Goal: Task Accomplishment & Management: Use online tool/utility

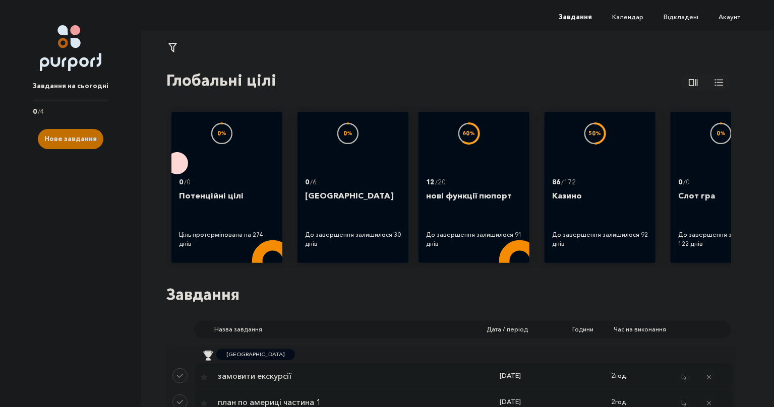
click at [72, 91] on p "Завдання на сьогодні" at bounding box center [71, 86] width 76 height 10
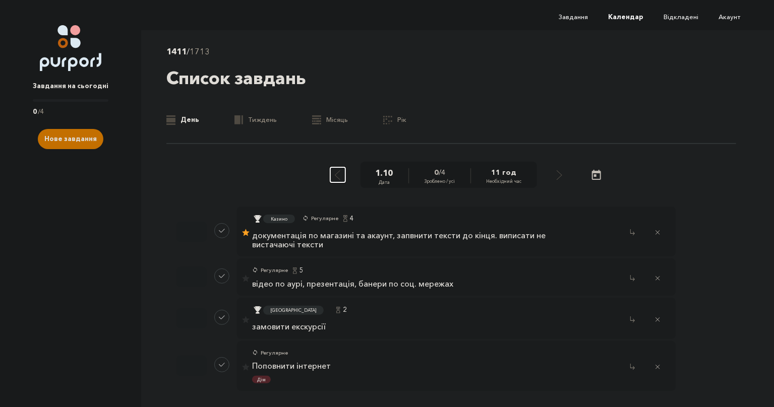
drag, startPoint x: 338, startPoint y: 175, endPoint x: 338, endPoint y: 183, distance: 8.1
click at [338, 175] on icon "Select previous day" at bounding box center [338, 175] width 6 height 11
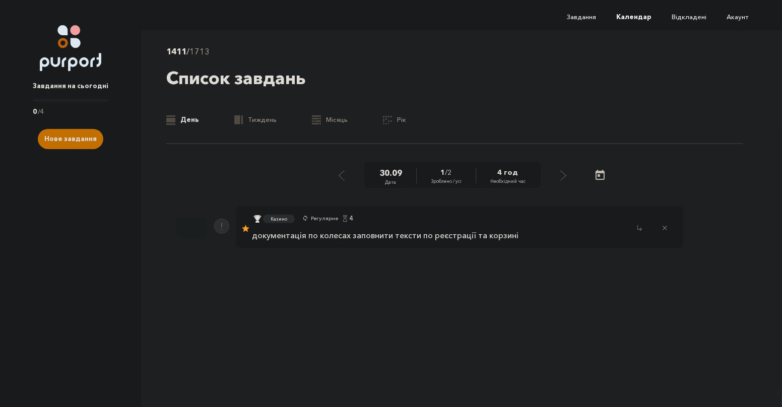
click at [338, 241] on div "Казино Регулярне 4 документація по колесах заповнити тексти по реєстрації та ко…" at bounding box center [385, 227] width 267 height 31
click at [554, 219] on div "Казино Регулярне 4 документація по колесах заповнити тексти по реєстрації та ко…" at bounding box center [412, 227] width 320 height 31
click at [403, 238] on p "документація по колесах заповнити тексти по реєстрації та корзині" at bounding box center [385, 235] width 267 height 9
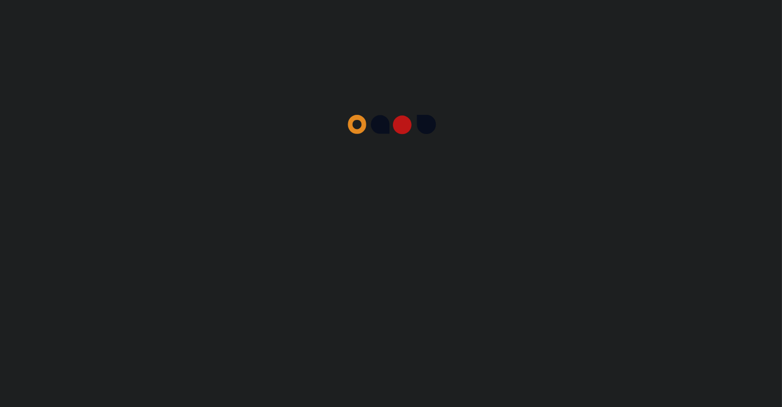
select select "4"
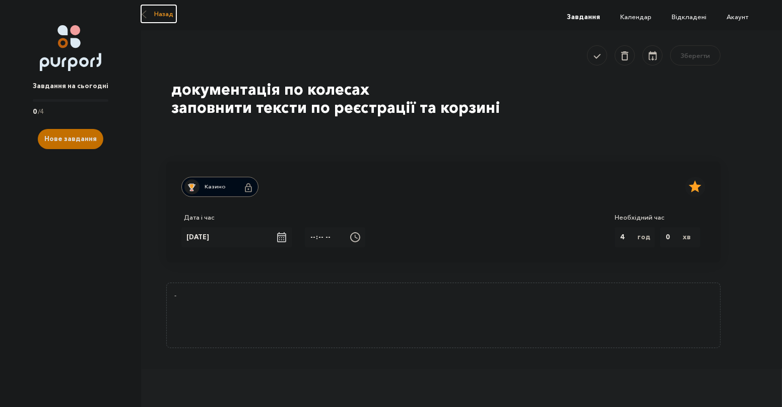
click at [145, 16] on icon "Go back" at bounding box center [144, 15] width 5 height 8
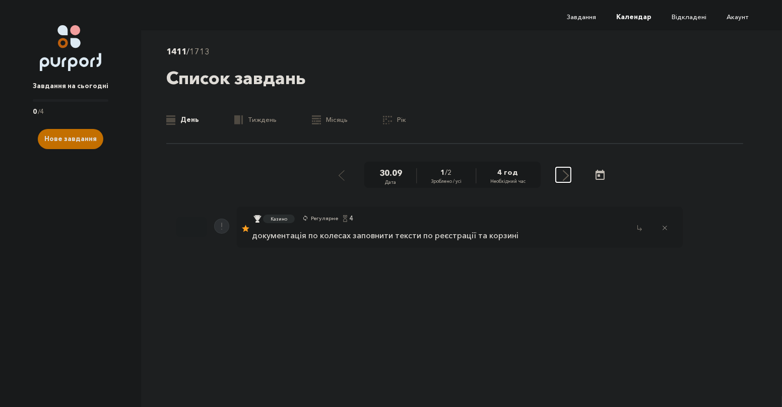
click at [562, 176] on div "Select next day" at bounding box center [566, 174] width 9 height 13
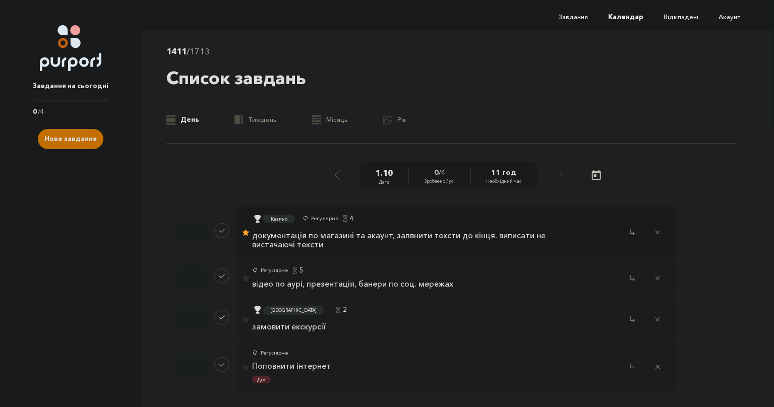
click at [373, 246] on p "документація по магазині та акаунт, запвнити тексти до кінця. виписати не виста…" at bounding box center [409, 240] width 314 height 18
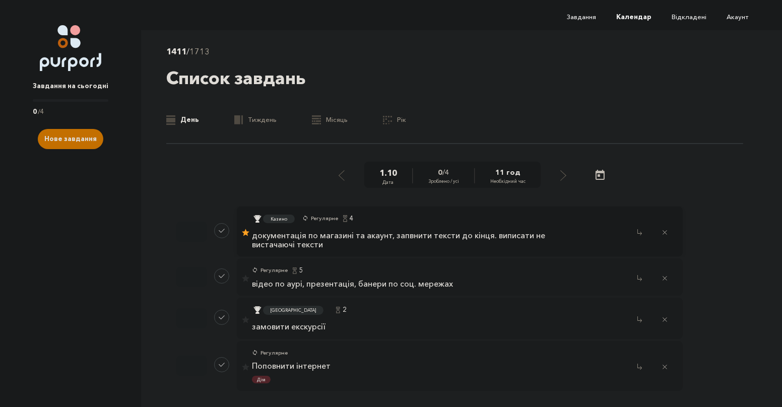
select select "4"
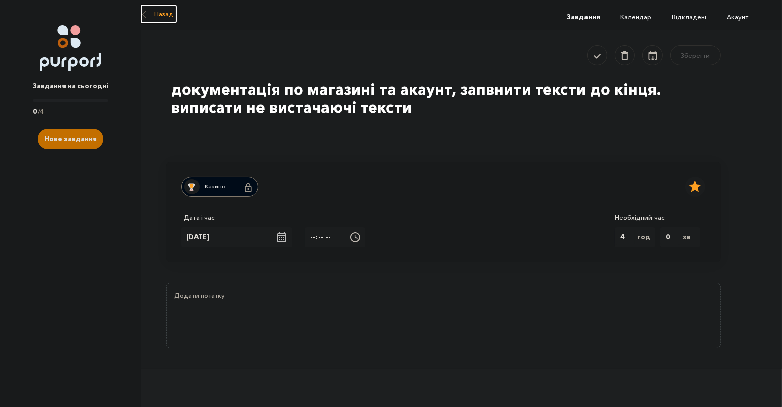
click at [164, 19] on button "Назад" at bounding box center [158, 14] width 35 height 18
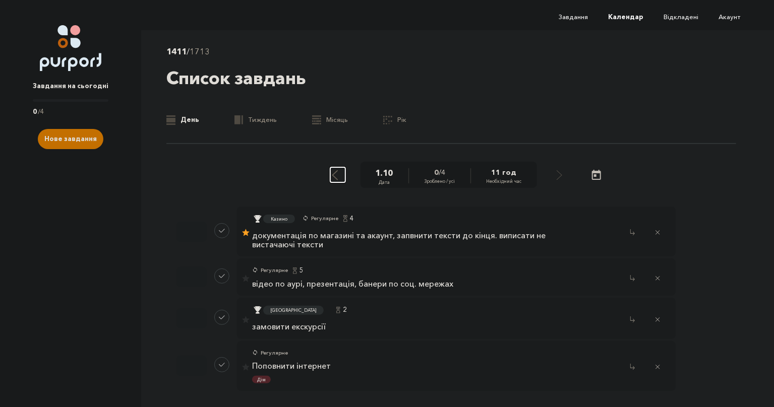
click at [342, 177] on button "Select previous day" at bounding box center [337, 174] width 15 height 15
